Goal: Communication & Community: Answer question/provide support

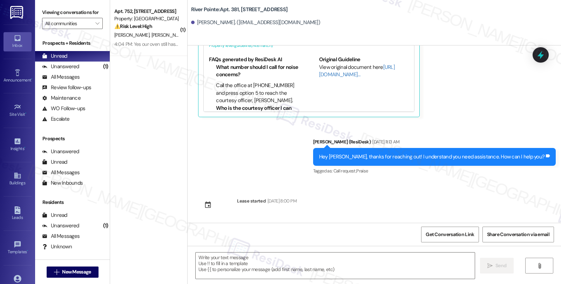
scroll to position [6, 0]
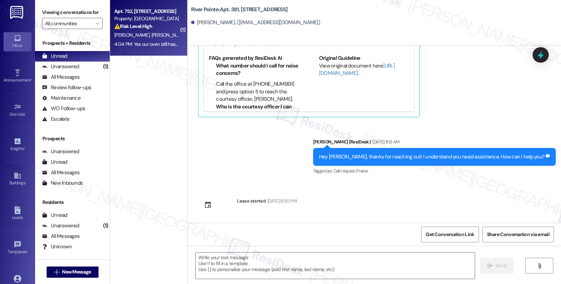
click at [140, 28] on strong "⚠️ Risk Level: High" at bounding box center [133, 26] width 38 height 6
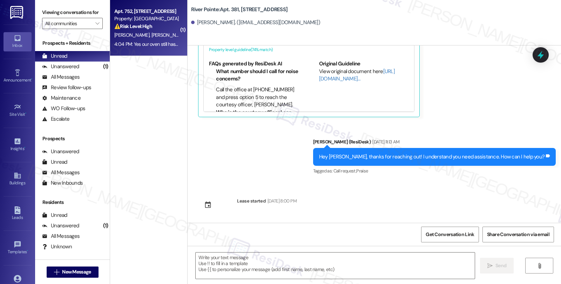
type textarea "Fetching suggested responses. Please feel free to read through the conversation…"
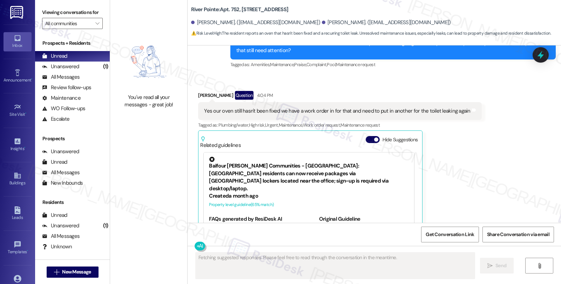
scroll to position [695, 0]
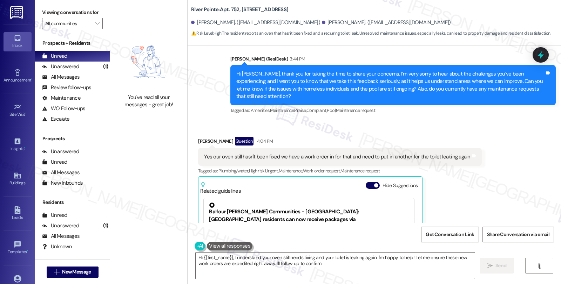
type textarea "Hi {{first_name}}, I understand your oven still needs fixing and your toilet is…"
click at [452, 170] on div "Melissa Hoskins Question 4:04 PM Yes our oven still hasn't been fixed we have a…" at bounding box center [339, 224] width 283 height 174
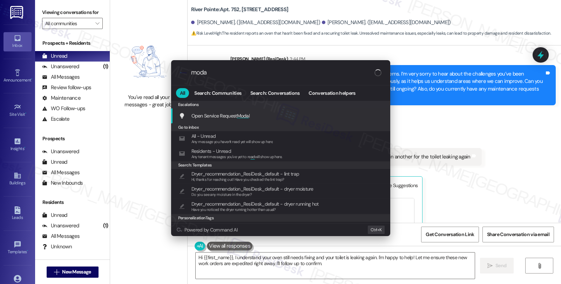
type input "modal"
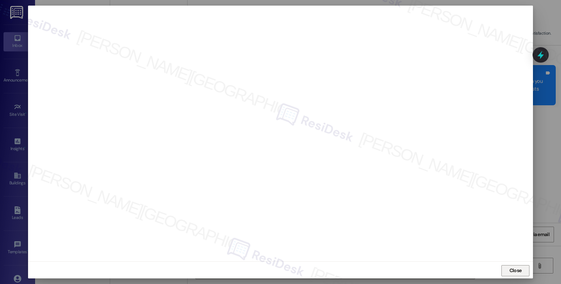
click at [519, 269] on span "Close" at bounding box center [515, 270] width 12 height 7
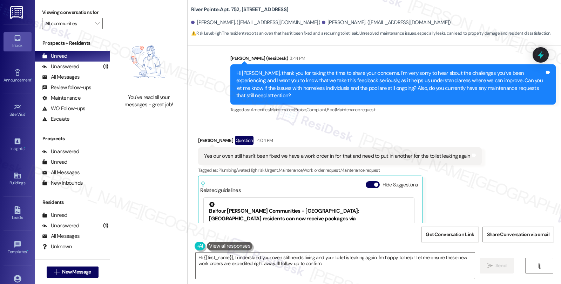
scroll to position [695, 0]
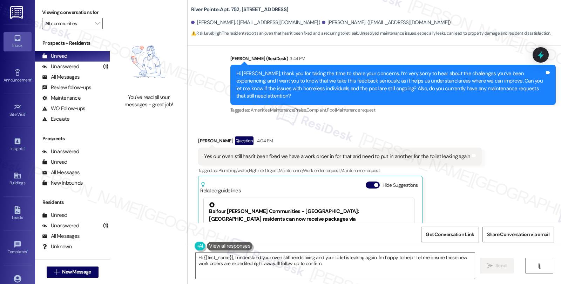
click at [202, 137] on div "Melissa Hoskins Question 4:04 PM" at bounding box center [339, 142] width 283 height 11
copy div "Melissa"
click at [195, 257] on textarea "Hi {{first_name}}, I understand your oven still needs fixing and your toilet is…" at bounding box center [334, 266] width 279 height 26
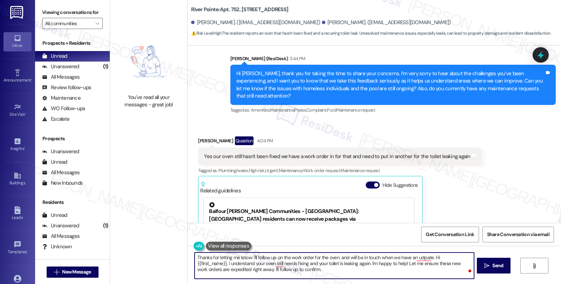
click at [426, 259] on textarea "Thanks for letting me know. I'll follow up on the work order for the oven. and …" at bounding box center [333, 266] width 279 height 26
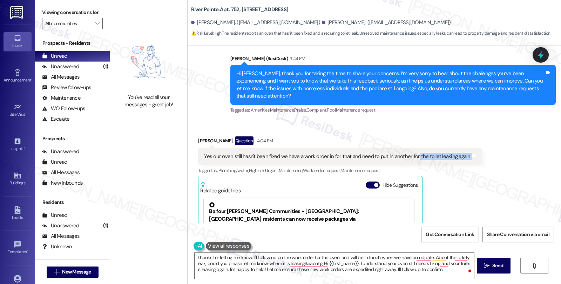
drag, startPoint x: 407, startPoint y: 142, endPoint x: 509, endPoint y: 142, distance: 101.6
click at [509, 142] on div "Received via SMS Melissa Hoskins Question 4:04 PM Yes our oven still hasn't bee…" at bounding box center [373, 218] width 373 height 195
copy div "the toilet leaking again Tags and notes"
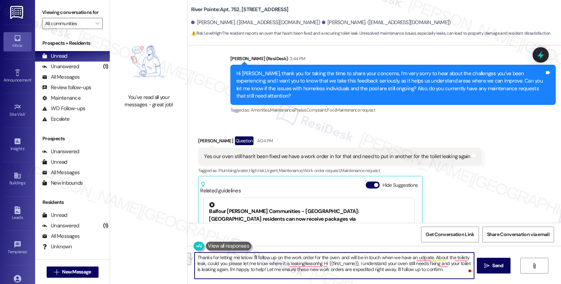
drag, startPoint x: 250, startPoint y: 263, endPoint x: 486, endPoint y: 281, distance: 235.7
click at [486, 281] on div "Thanks for letting me know. I'll follow up on the work order for the oven. and …" at bounding box center [373, 272] width 373 height 53
paste textarea "Is the leak coming from the base of the toilet, the tank, or another area?"
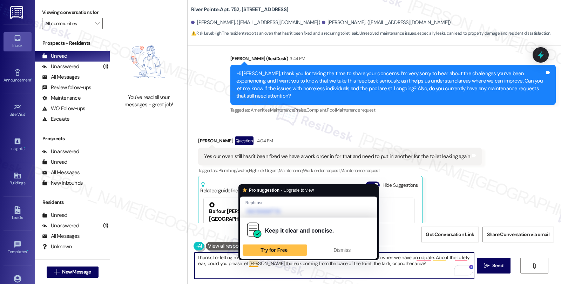
click at [252, 266] on textarea "Thanks for letting me know. I'll follow up on the work order for the oven. and …" at bounding box center [333, 266] width 279 height 26
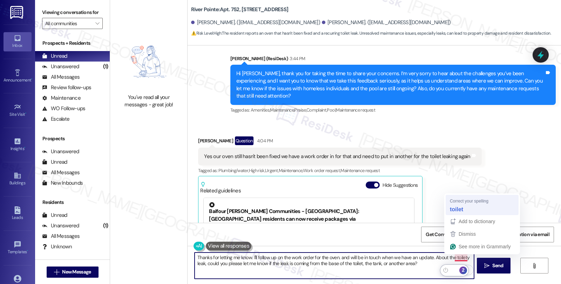
type textarea "Thanks for letting me know. I'll follow up on the work order for the oven. and …"
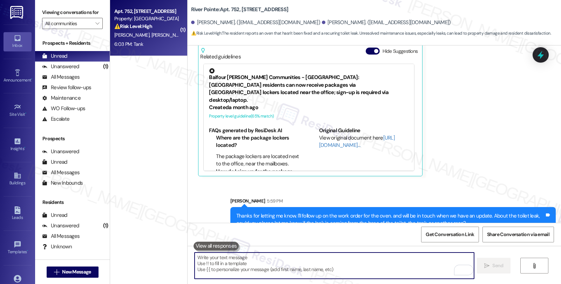
scroll to position [878, 0]
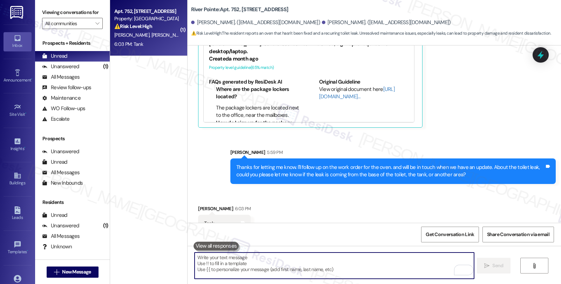
click at [259, 268] on textarea "To enrich screen reader interactions, please activate Accessibility in Grammarl…" at bounding box center [333, 266] width 279 height 26
paste textarea "When did you first notice the leak starting again, and has the water flow incre…"
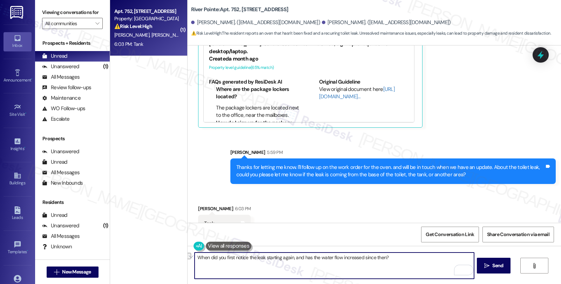
drag, startPoint x: 402, startPoint y: 258, endPoint x: 118, endPoint y: 258, distance: 283.4
click at [118, 258] on div "( 1 ) Apt. 752, 1600 River Pointe Dr Property: River Pointe ⚠️ Risk Level: High…" at bounding box center [335, 142] width 451 height 284
paste textarea "Is the water leaking continuously from the tank, or does it only happen after f…"
type textarea "Is the water leaking continuously from the tank, or does it only happen after f…"
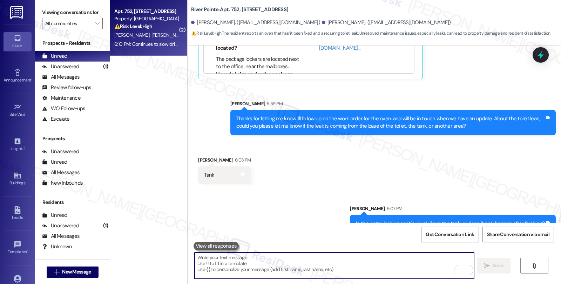
scroll to position [983, 0]
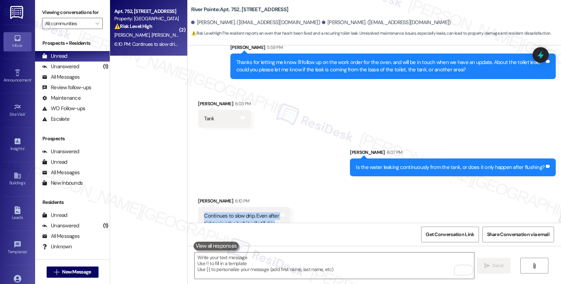
drag, startPoint x: 269, startPoint y: 212, endPoint x: 195, endPoint y: 202, distance: 74.9
click at [198, 207] on div "Continues to slow drip. Even after tightening the bolt it will still drip Tags …" at bounding box center [244, 220] width 92 height 26
copy div "Continues to slow drip. Even after tightening the bolt it will still drip"
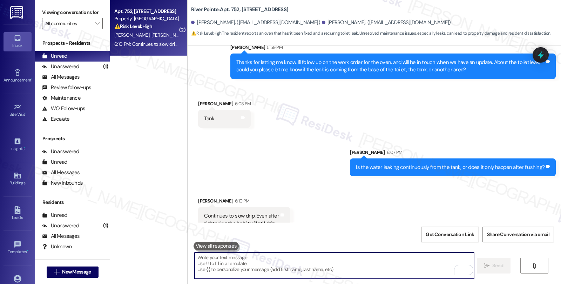
click at [384, 264] on textarea "To enrich screen reader interactions, please activate Accessibility in Grammarl…" at bounding box center [333, 266] width 279 height 26
paste textarea "Has the dripping caused any visible water damage or staining around the base or…"
type textarea "Has the dripping caused any visible water damage or staining around the base or…"
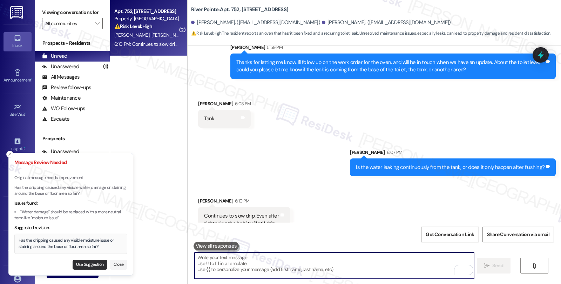
click at [91, 267] on button "Use Suggestion" at bounding box center [90, 265] width 35 height 10
type textarea "Has the dripping caused any visible moisture issue or staining around the base …"
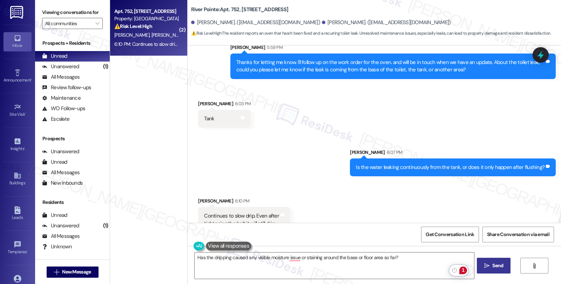
click at [484, 267] on icon "" at bounding box center [486, 266] width 5 height 6
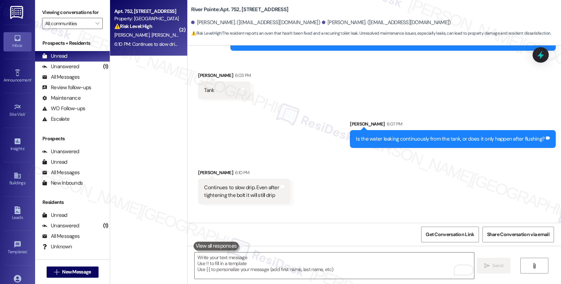
scroll to position [1032, 0]
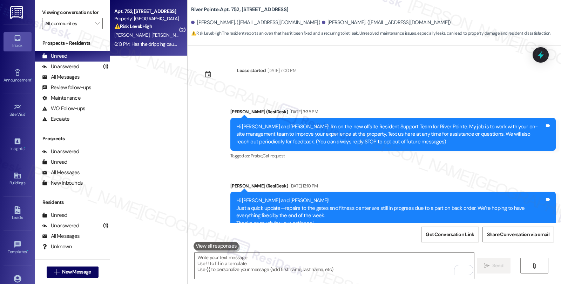
scroll to position [1032, 0]
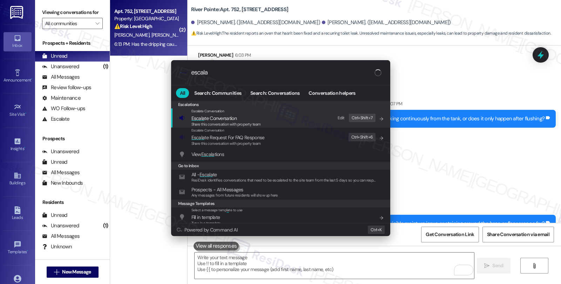
click at [206, 68] on div ".cls-1{fill:#0a055f;}.cls-2{fill:#0cc4c4;} resideskLogoBlueOrange escala" at bounding box center [280, 72] width 219 height 25
click at [199, 68] on div ".cls-1{fill:#0a055f;}.cls-2{fill:#0cc4c4;} resideskLogoBlueOrange escala" at bounding box center [280, 72] width 219 height 25
click at [199, 70] on input "escala" at bounding box center [283, 72] width 185 height 7
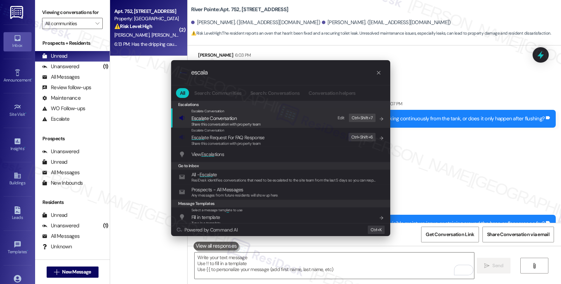
click at [199, 70] on input "escala" at bounding box center [283, 72] width 185 height 7
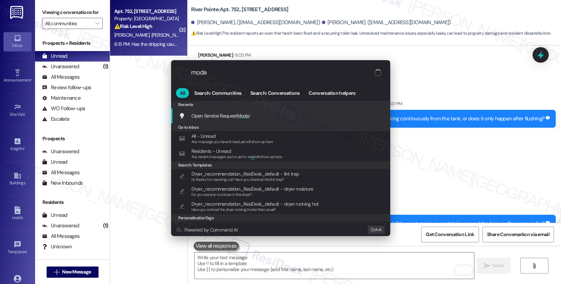
type input "modal"
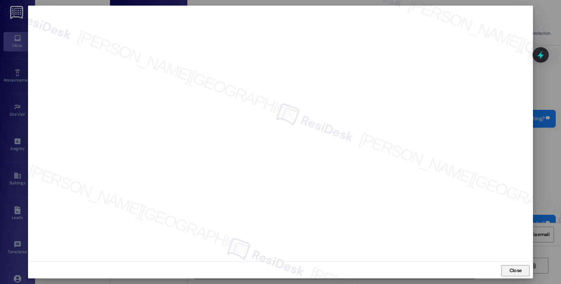
click at [509, 270] on span "Close" at bounding box center [515, 270] width 12 height 7
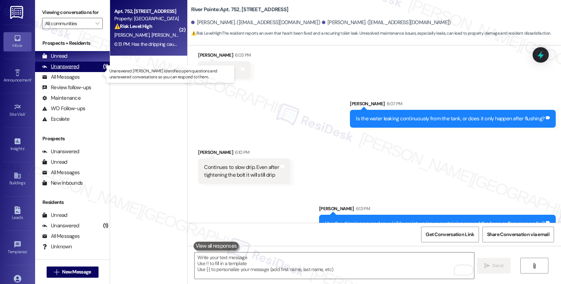
click at [67, 70] on div "Unanswered" at bounding box center [60, 66] width 37 height 7
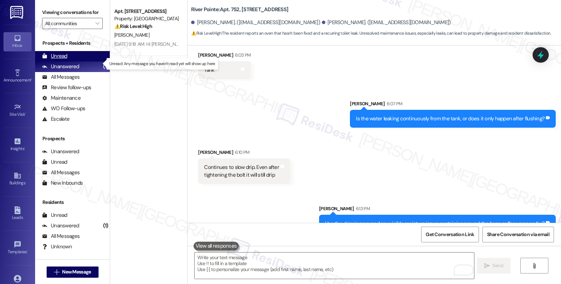
click at [67, 60] on div "Unread" at bounding box center [54, 56] width 25 height 7
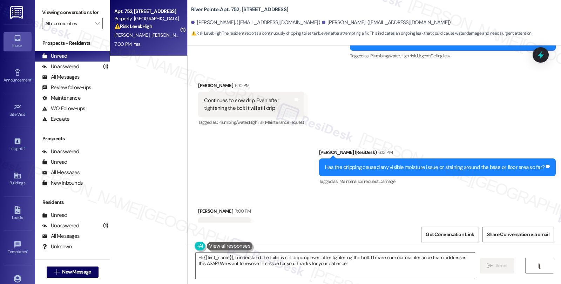
scroll to position [1008, 0]
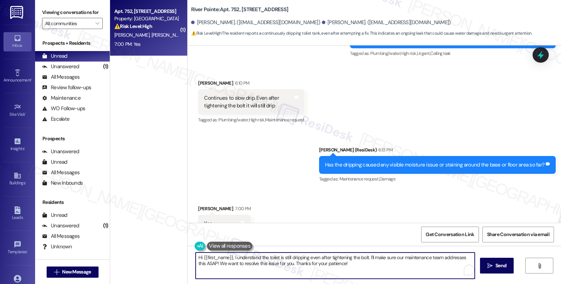
drag, startPoint x: 198, startPoint y: 232, endPoint x: 163, endPoint y: 226, distance: 35.5
click at [163, 226] on div "( 1 ) Apt. 752, [STREET_ADDRESS] Property: River Pointe ⚠️ Risk Level: High The…" at bounding box center [335, 142] width 451 height 284
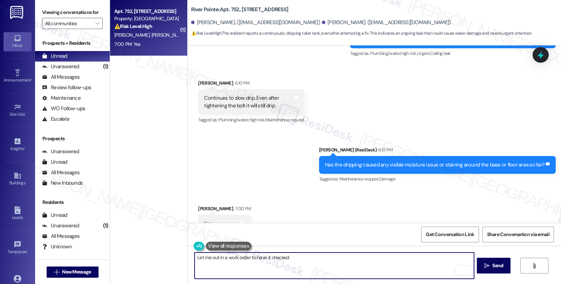
click at [304, 257] on textarea "Let me out in a work order to have it checked." at bounding box center [333, 266] width 279 height 26
click at [391, 263] on textarea "Let me out in a work order to have it checked. Could you please share a photo o…" at bounding box center [333, 266] width 279 height 26
paste textarea "Do we have your permission to enter during your absence? Also, do you have pets…"
type textarea "Let me out in a work order to have it checked. Could you please share a photo o…"
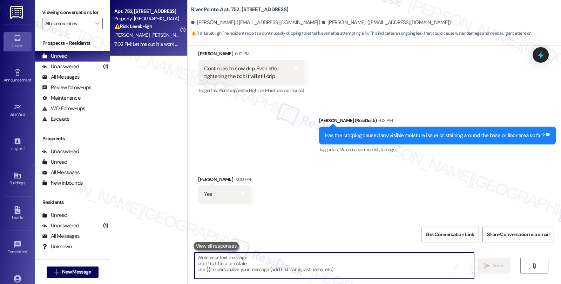
scroll to position [1065, 0]
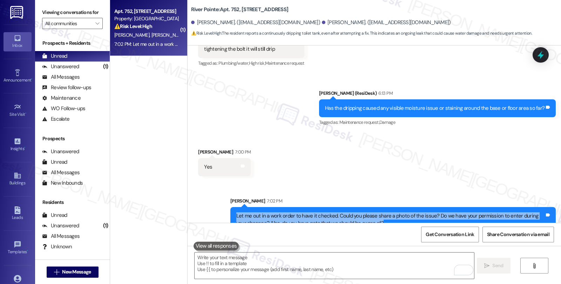
drag, startPoint x: 379, startPoint y: 212, endPoint x: 213, endPoint y: 203, distance: 166.6
click at [213, 203] on div "Sent via SMS [PERSON_NAME] 7:02 PM Let me out in a work order to have it checke…" at bounding box center [373, 210] width 373 height 56
copy div "Let me out in a work order to have it checked. Could you please share a photo o…"
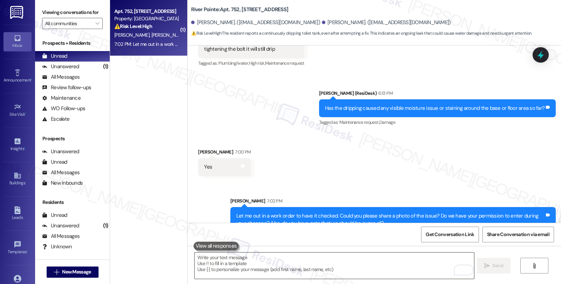
click at [245, 258] on textarea "To enrich screen reader interactions, please activate Accessibility in Grammarl…" at bounding box center [333, 266] width 279 height 26
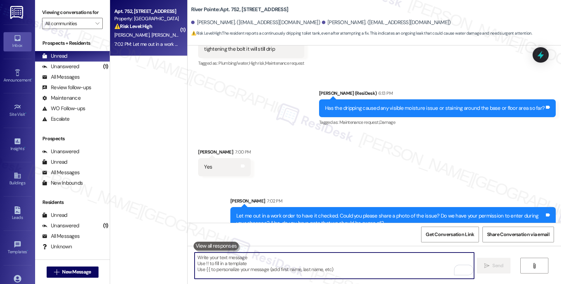
paste textarea "Let me out in a work order to have it checked. Could you please share a photo o…"
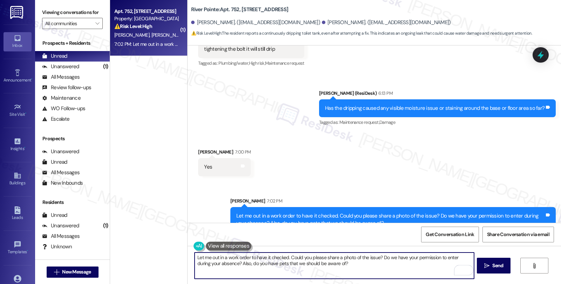
click at [208, 258] on textarea "Let me out in a work order to have it checked. Could you please share a photo o…" at bounding box center [333, 266] width 279 height 26
type textarea "Let me put in a work order to have it checked. Could you please share a photo o…"
click at [502, 268] on span "Send" at bounding box center [497, 265] width 11 height 7
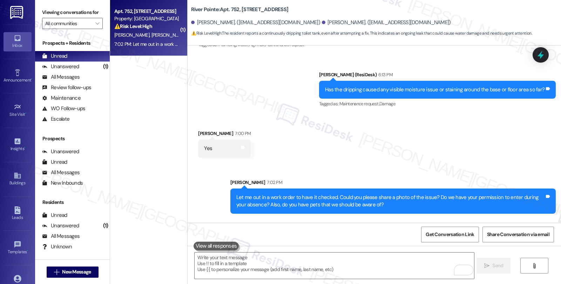
scroll to position [1121, 0]
